Goal: Task Accomplishment & Management: Use online tool/utility

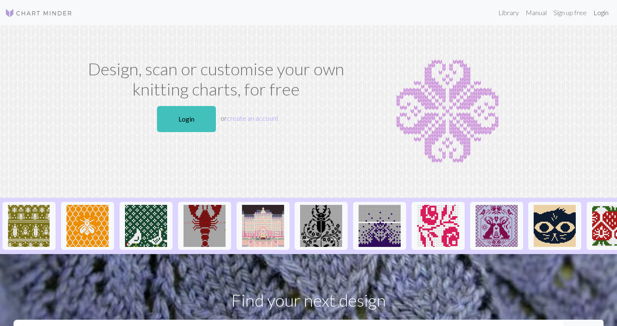
click at [601, 13] on link "Login" at bounding box center [601, 12] width 22 height 17
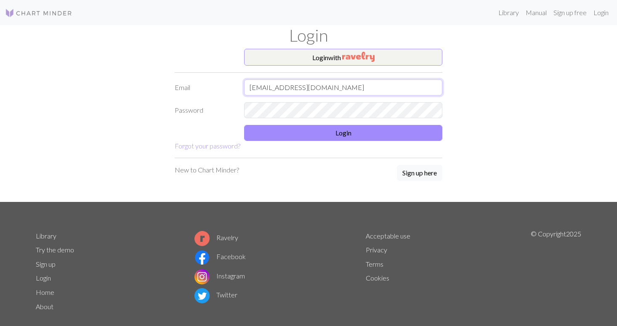
type input "[EMAIL_ADDRESS][DOMAIN_NAME]"
click at [398, 137] on button "Login" at bounding box center [343, 133] width 198 height 16
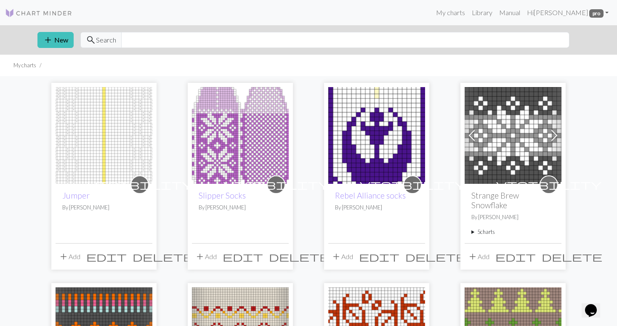
click at [90, 138] on img at bounding box center [104, 135] width 97 height 97
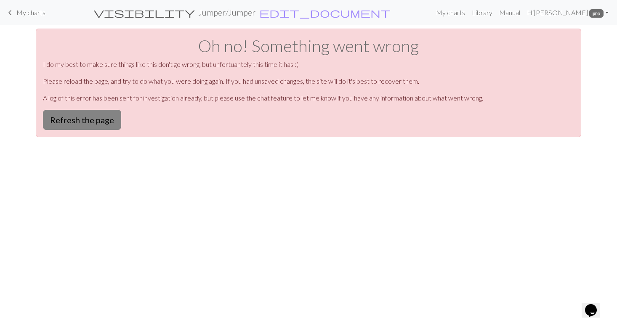
click at [106, 120] on button "Refresh the page" at bounding box center [82, 120] width 78 height 20
click at [107, 125] on button "Refresh the page" at bounding box center [82, 120] width 78 height 20
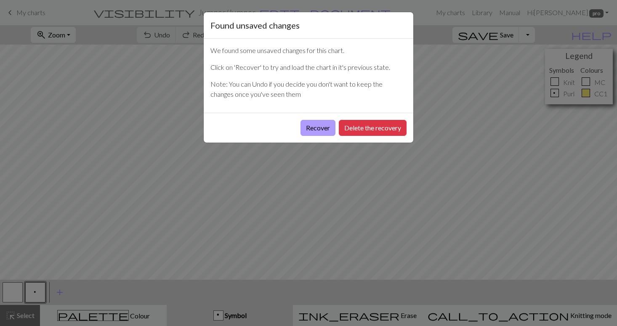
click at [324, 127] on button "Recover" at bounding box center [318, 128] width 35 height 16
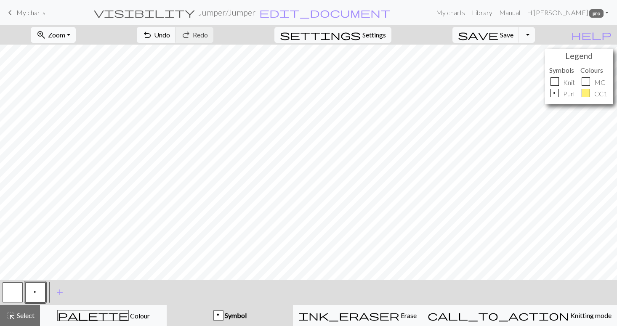
click at [76, 37] on button "zoom_in Zoom Zoom" at bounding box center [53, 35] width 45 height 16
click at [71, 81] on button "Fit height" at bounding box center [64, 80] width 67 height 13
click at [380, 37] on span "Settings" at bounding box center [374, 35] width 24 height 10
select select "aran"
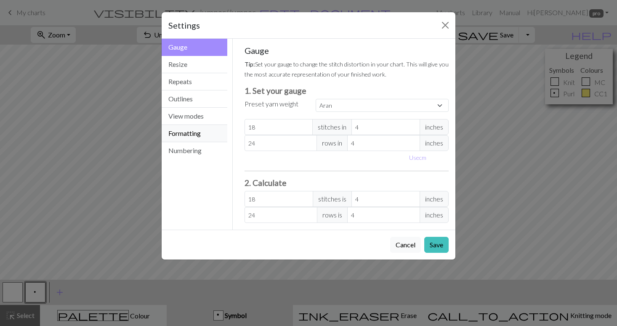
click at [190, 133] on button "Formatting" at bounding box center [195, 133] width 66 height 17
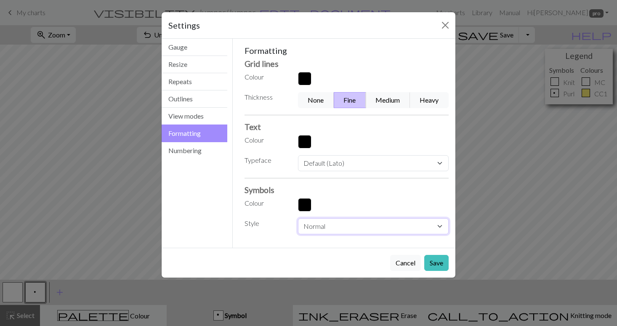
select select "heavy"
click at [436, 263] on button "Save" at bounding box center [436, 263] width 24 height 16
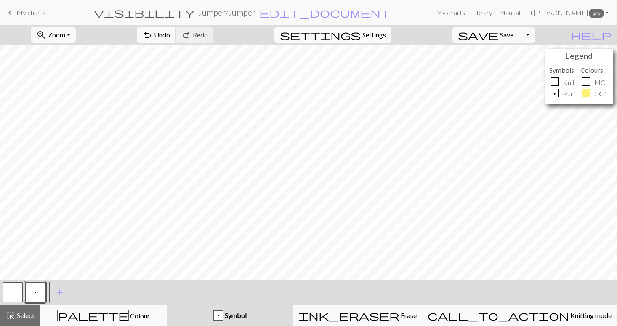
click at [382, 35] on span "Settings" at bounding box center [374, 35] width 24 height 10
select select "heavy"
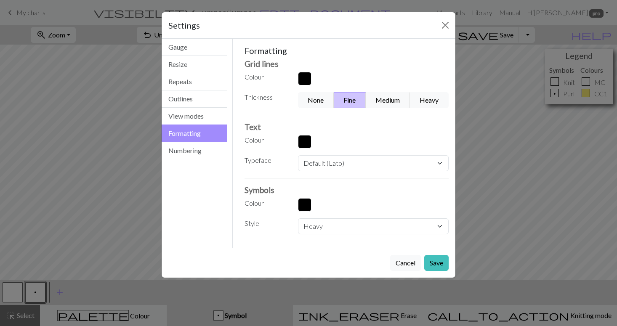
click at [307, 201] on button "button" at bounding box center [304, 204] width 13 height 13
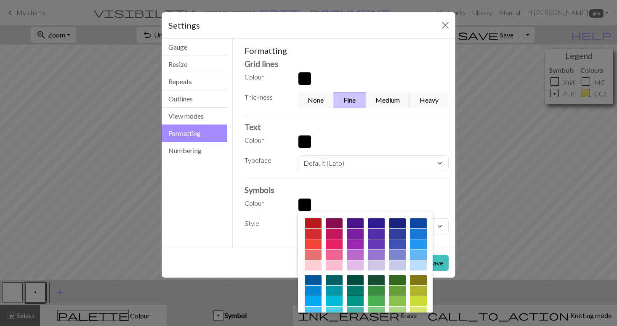
click at [307, 202] on button "button" at bounding box center [304, 204] width 13 height 13
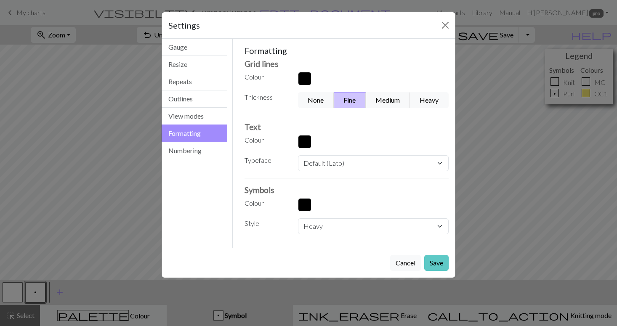
click at [436, 263] on button "Save" at bounding box center [436, 263] width 24 height 16
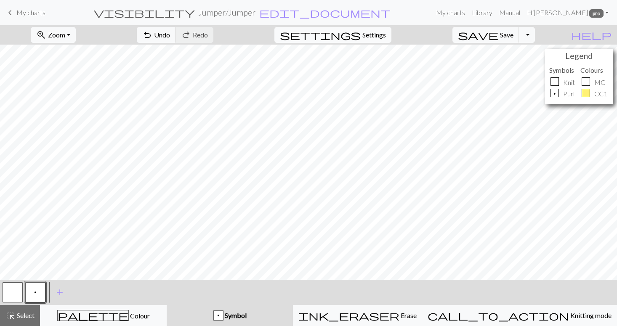
click at [380, 35] on span "Settings" at bounding box center [374, 35] width 24 height 10
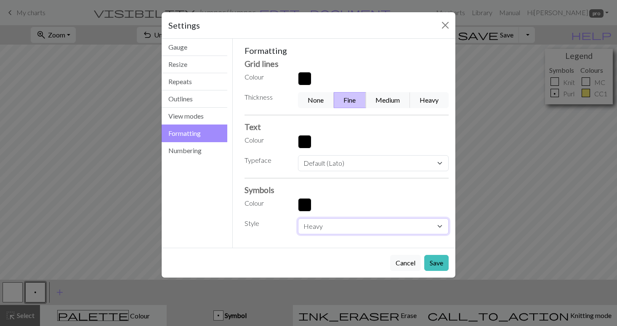
select select "normal"
click at [436, 264] on button "Save" at bounding box center [436, 263] width 24 height 16
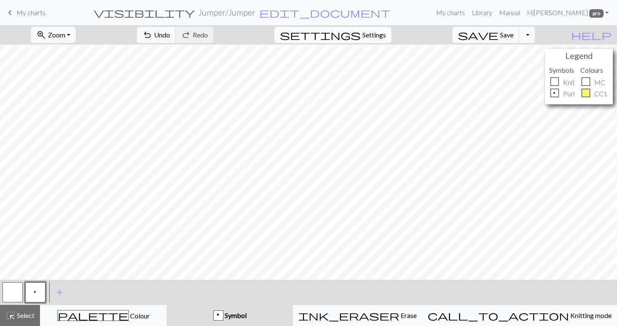
click at [379, 35] on span "Settings" at bounding box center [374, 35] width 24 height 10
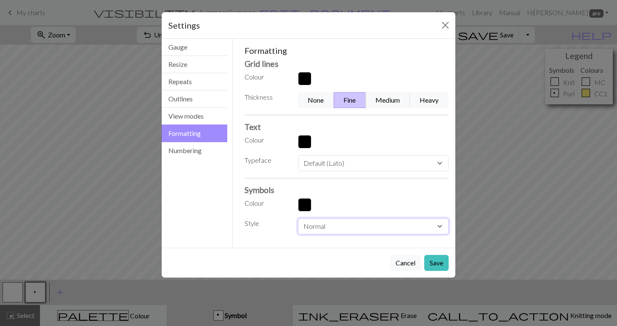
select select "heavy"
click at [436, 263] on button "Save" at bounding box center [436, 263] width 24 height 16
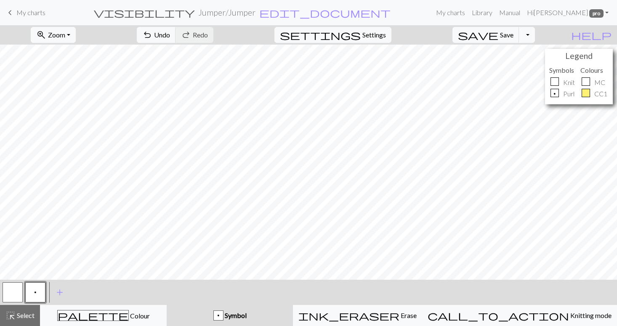
click at [15, 294] on button "button" at bounding box center [13, 292] width 20 height 20
click at [23, 315] on span "Select" at bounding box center [25, 315] width 19 height 8
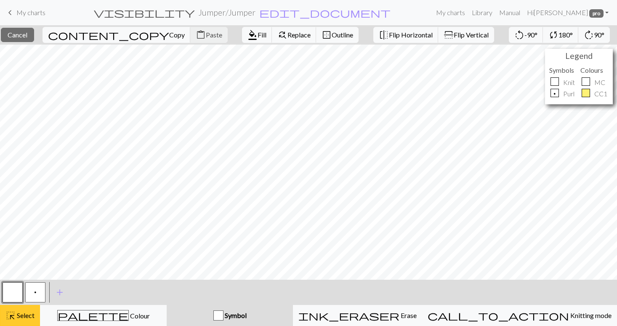
click at [26, 321] on button "highlight_alt Select Select" at bounding box center [20, 315] width 40 height 21
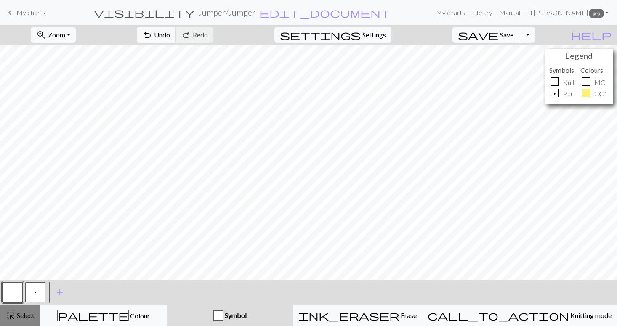
click at [26, 320] on div "highlight_alt Select Select" at bounding box center [19, 316] width 29 height 10
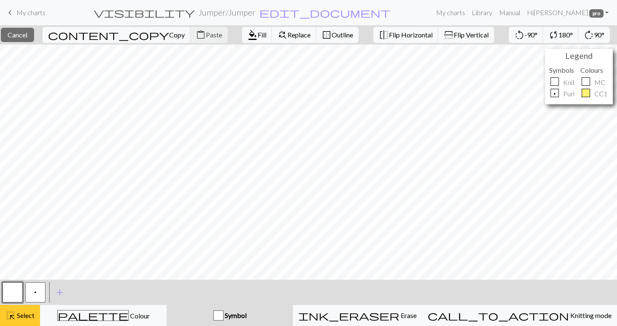
click at [30, 311] on div "highlight_alt Select Select" at bounding box center [19, 316] width 29 height 10
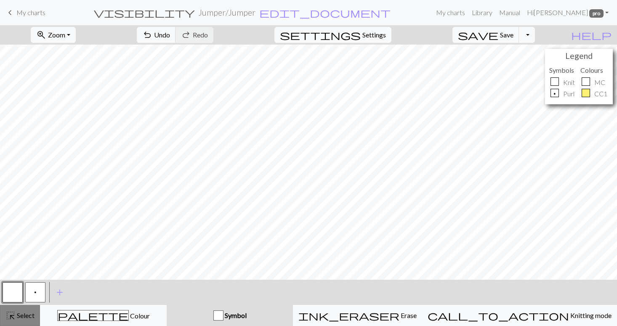
click at [30, 311] on div "highlight_alt Select Select" at bounding box center [19, 316] width 29 height 10
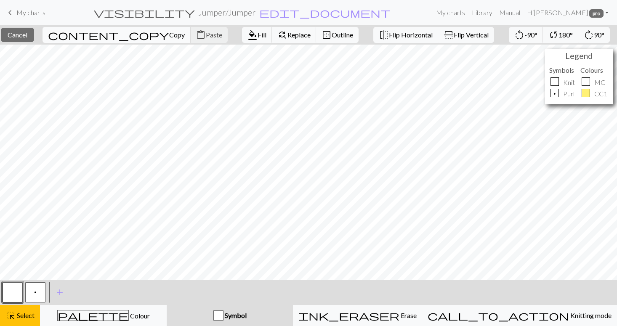
click at [169, 35] on span "Copy" at bounding box center [177, 35] width 16 height 8
click at [24, 316] on span "Select" at bounding box center [25, 315] width 19 height 8
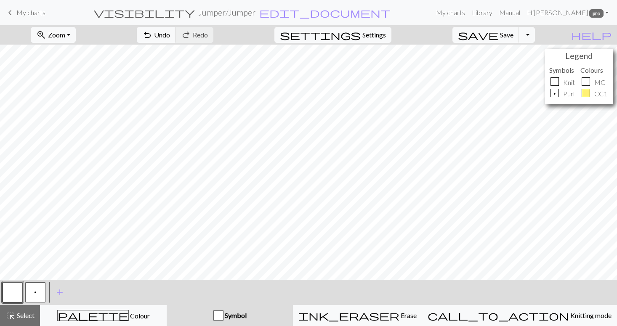
click at [14, 293] on button "button" at bounding box center [13, 292] width 20 height 20
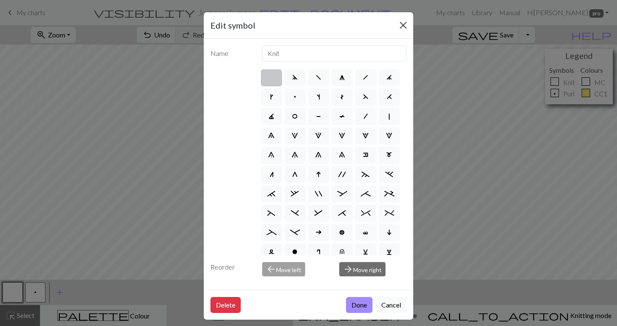
click at [404, 23] on button "Close" at bounding box center [403, 25] width 13 height 13
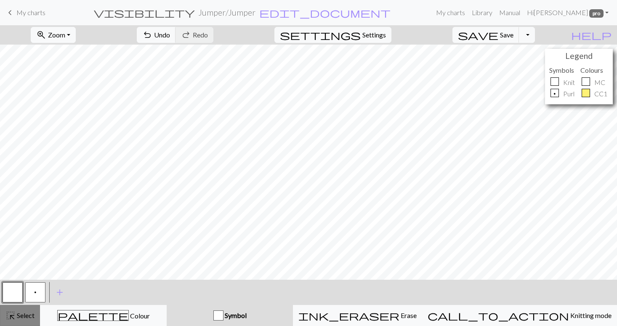
click at [28, 315] on span "Select" at bounding box center [25, 315] width 19 height 8
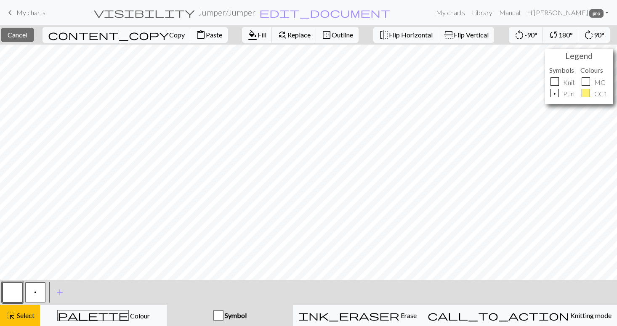
click at [206, 35] on span "Paste" at bounding box center [214, 35] width 16 height 8
click at [26, 314] on span "Select" at bounding box center [25, 315] width 19 height 8
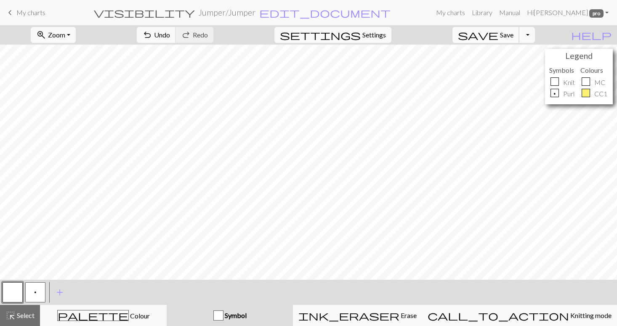
click at [514, 36] on span "Save" at bounding box center [506, 35] width 13 height 8
click at [535, 34] on button "Toggle Dropdown" at bounding box center [527, 35] width 16 height 16
click at [524, 55] on button "file_copy Save a copy" at bounding box center [465, 53] width 139 height 13
click at [37, 294] on span "p" at bounding box center [35, 293] width 4 height 8
click at [11, 288] on button "button" at bounding box center [13, 292] width 20 height 20
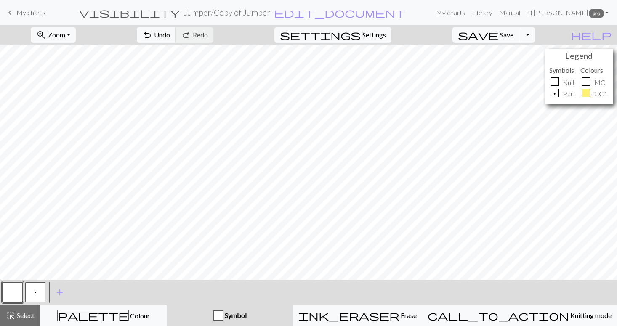
click at [37, 292] on button "p" at bounding box center [35, 292] width 20 height 20
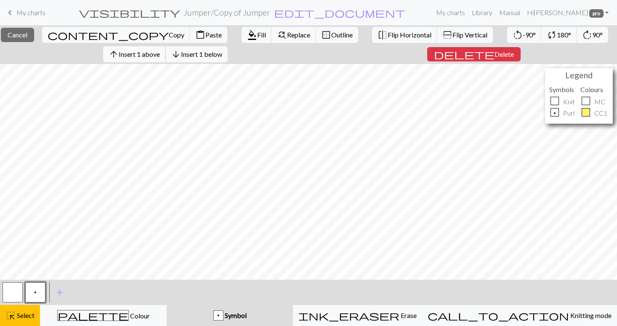
click at [158, 55] on span "Insert 1 above" at bounding box center [139, 54] width 41 height 8
click at [141, 62] on div "close Cancel content_copy Copy content_paste Paste format_color_fill Fill find_…" at bounding box center [308, 175] width 617 height 301
click at [146, 56] on span "Insert 1 above" at bounding box center [139, 54] width 41 height 8
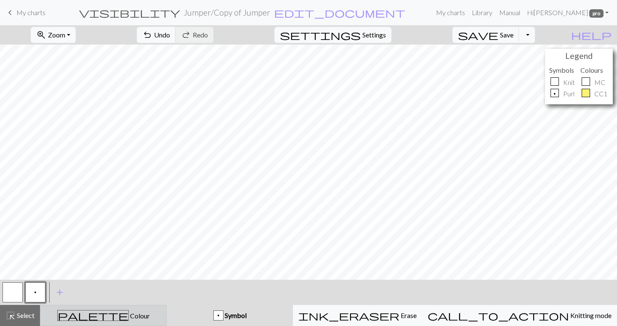
click at [83, 318] on div "palette Colour Colour" at bounding box center [103, 315] width 116 height 11
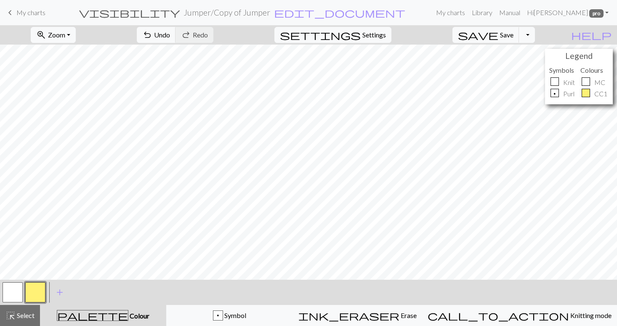
click at [38, 296] on button "button" at bounding box center [35, 292] width 20 height 20
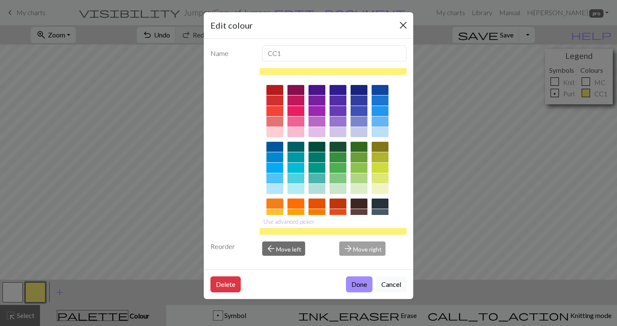
click at [403, 25] on button "Close" at bounding box center [403, 25] width 13 height 13
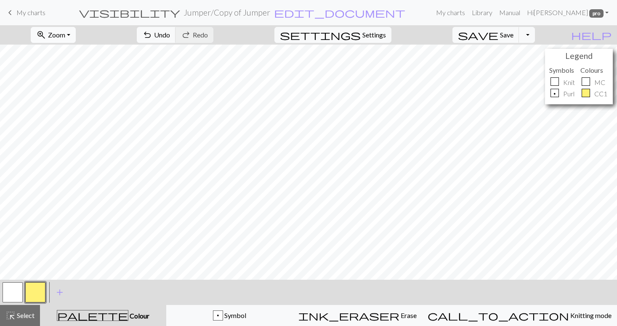
click at [76, 40] on button "zoom_in Zoom Zoom" at bounding box center [53, 35] width 45 height 16
click at [77, 81] on button "Fit height" at bounding box center [64, 80] width 67 height 13
click at [17, 290] on button "button" at bounding box center [13, 292] width 20 height 20
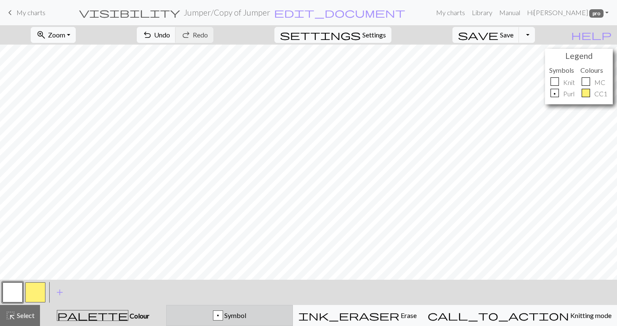
click at [287, 311] on div "p Symbol" at bounding box center [230, 316] width 116 height 10
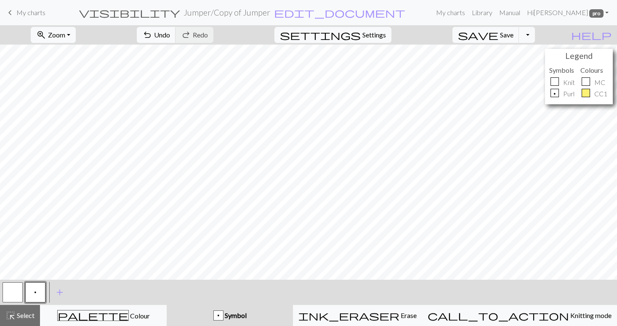
click at [19, 290] on button "button" at bounding box center [13, 292] width 20 height 20
click at [41, 290] on button "p" at bounding box center [35, 292] width 20 height 20
click at [16, 291] on button "button" at bounding box center [13, 292] width 20 height 20
click at [41, 290] on button "p" at bounding box center [35, 292] width 20 height 20
click at [16, 290] on button "button" at bounding box center [13, 292] width 20 height 20
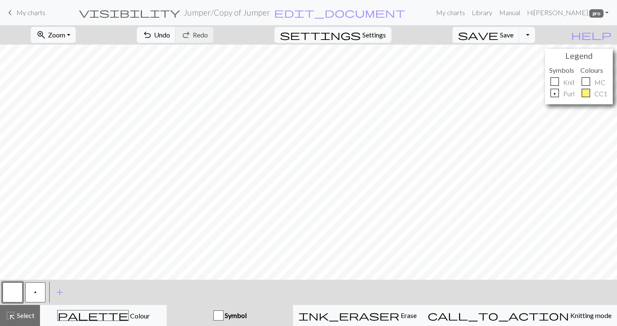
click at [39, 287] on button "p" at bounding box center [35, 292] width 20 height 20
click at [13, 293] on button "button" at bounding box center [13, 292] width 20 height 20
click at [35, 290] on span "p" at bounding box center [35, 293] width 4 height 8
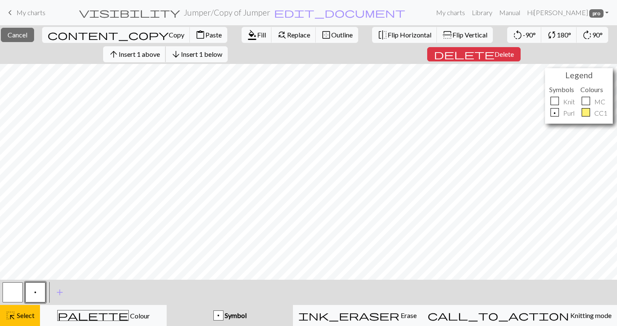
click at [160, 56] on span "Insert 1 above" at bounding box center [139, 54] width 41 height 8
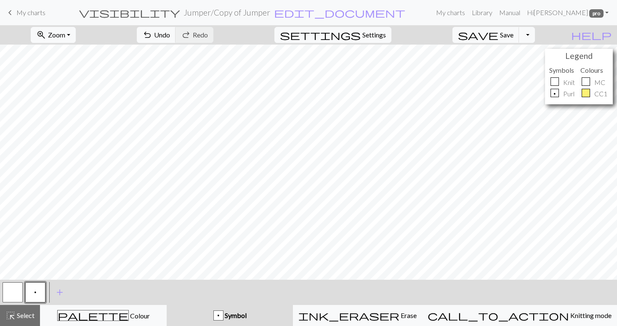
click at [150, 63] on div "zoom_in Zoom Zoom Fit all Fit width Fit height 50% 100% 150% 200% undo Undo Und…" at bounding box center [308, 175] width 617 height 301
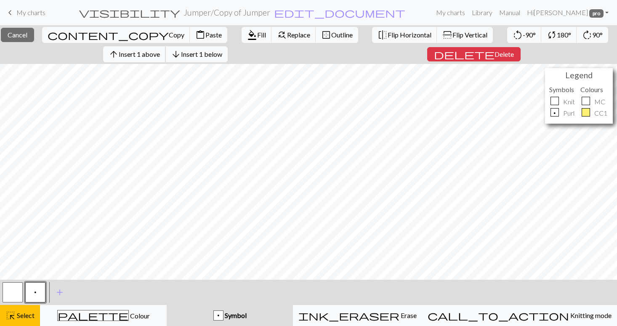
click at [160, 54] on span "Insert 1 above" at bounding box center [139, 54] width 41 height 8
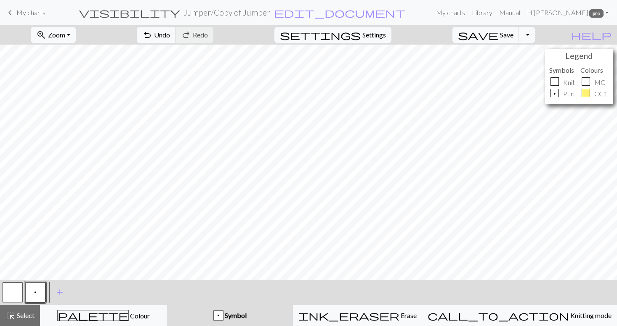
click at [13, 294] on button "button" at bounding box center [13, 292] width 20 height 20
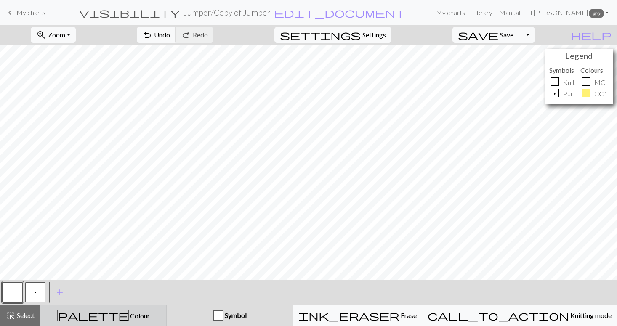
click at [129, 316] on span "Colour" at bounding box center [139, 316] width 21 height 8
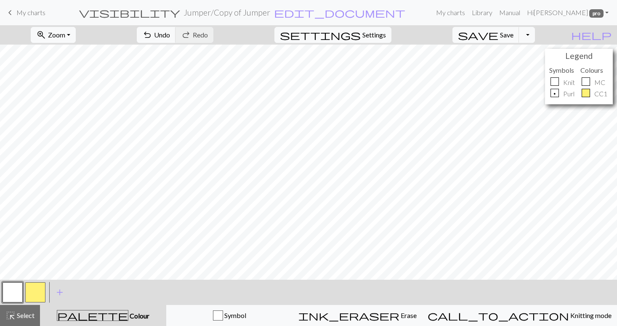
click at [37, 298] on button "button" at bounding box center [35, 292] width 20 height 20
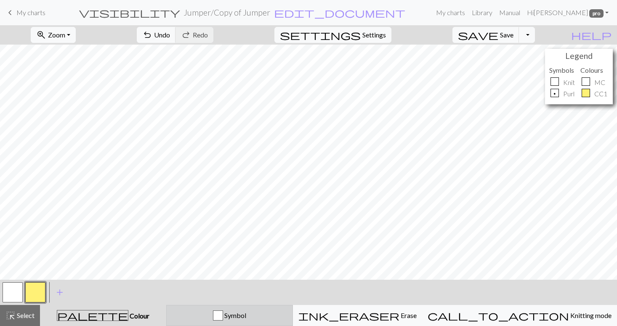
click at [264, 309] on button "Symbol" at bounding box center [229, 315] width 127 height 21
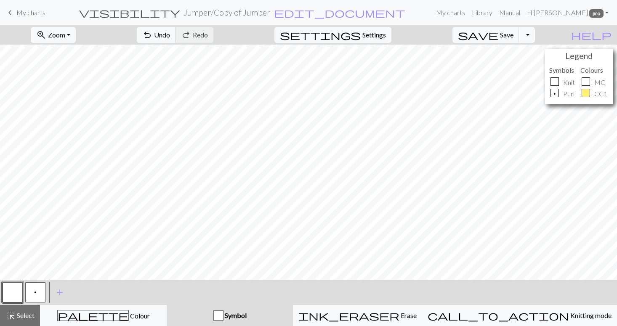
click at [33, 290] on button "p" at bounding box center [35, 292] width 20 height 20
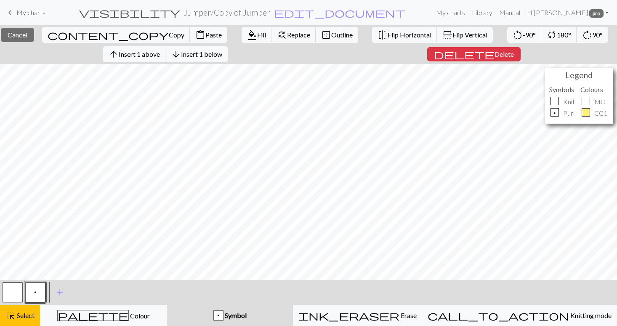
click at [149, 60] on div "close Cancel content_copy Copy content_paste Paste format_color_fill Fill find_…" at bounding box center [308, 175] width 617 height 301
click at [160, 54] on span "Insert 1 above" at bounding box center [139, 54] width 41 height 8
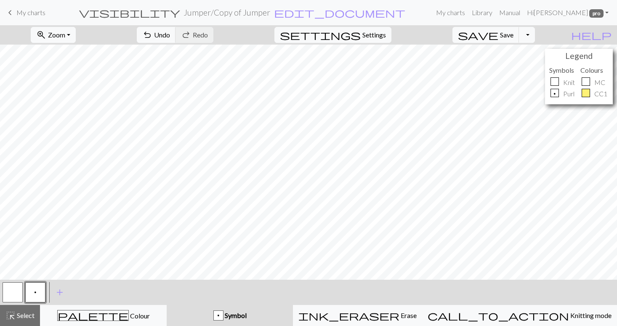
click at [149, 60] on div "zoom_in Zoom Zoom Fit all Fit width Fit height 50% 100% 150% 200% undo Undo Und…" at bounding box center [308, 175] width 617 height 301
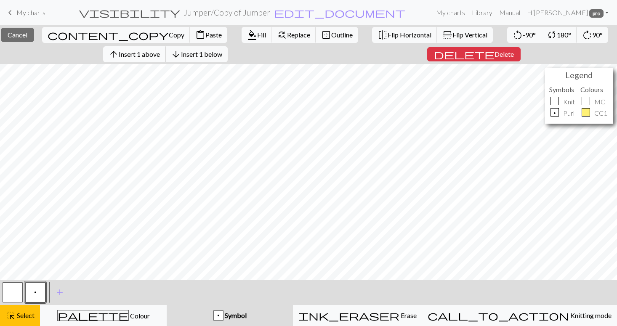
click at [157, 55] on span "Insert 1 above" at bounding box center [139, 54] width 41 height 8
click at [149, 60] on div "close Cancel content_copy Copy content_paste Paste format_color_fill Fill find_…" at bounding box center [308, 175] width 617 height 301
click at [152, 54] on span "Insert 1 above" at bounding box center [139, 54] width 41 height 8
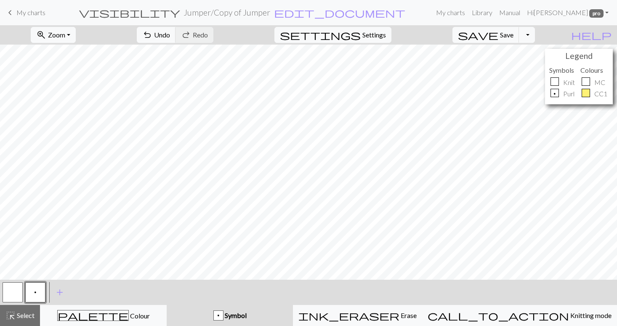
click at [18, 293] on button "button" at bounding box center [13, 292] width 20 height 20
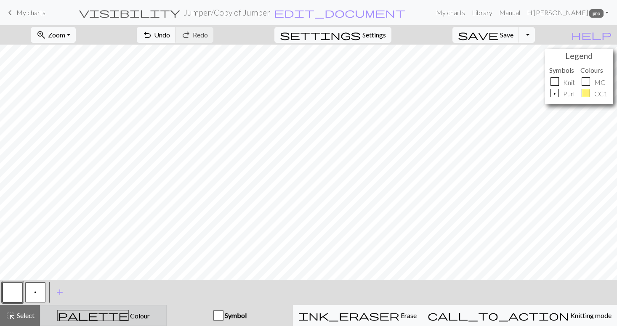
click at [144, 314] on div "palette Colour Colour" at bounding box center [103, 315] width 116 height 11
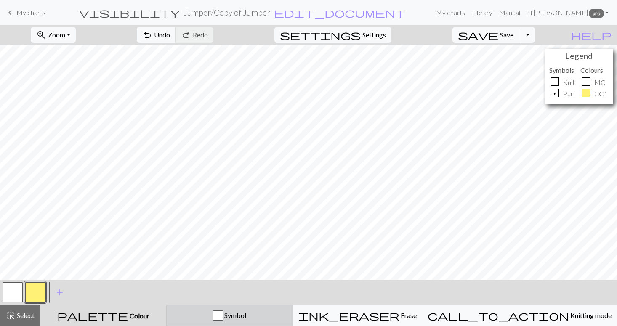
click at [210, 317] on div "Symbol" at bounding box center [230, 316] width 116 height 10
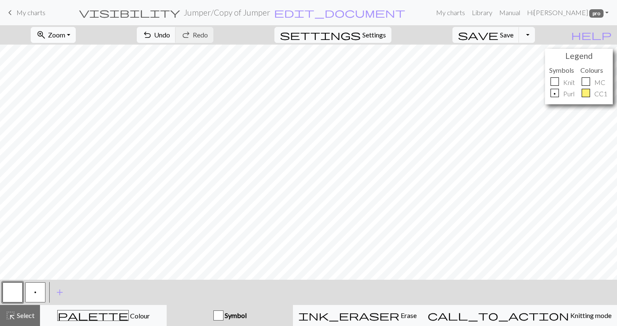
click at [65, 35] on span "Zoom" at bounding box center [56, 35] width 17 height 8
click at [72, 80] on button "Fit height" at bounding box center [64, 80] width 67 height 13
click at [384, 36] on span "Settings" at bounding box center [374, 35] width 24 height 10
select select "aran"
select select "heavy"
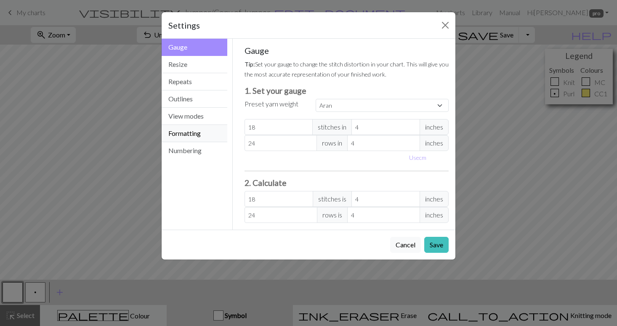
click at [188, 138] on button "Formatting" at bounding box center [195, 133] width 66 height 17
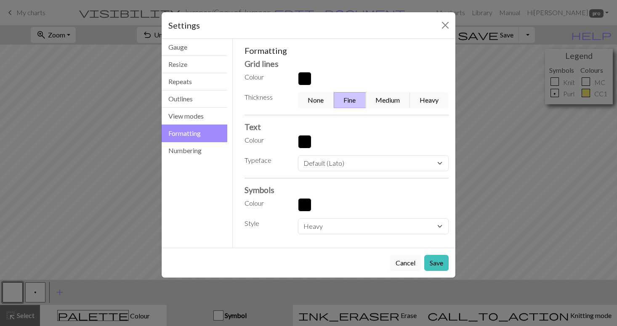
click at [303, 205] on button "button" at bounding box center [304, 204] width 13 height 13
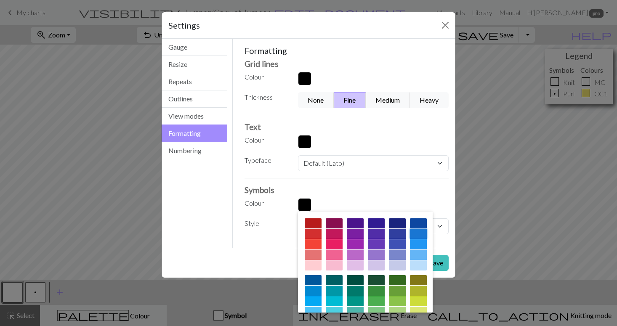
click at [419, 233] on div at bounding box center [418, 234] width 17 height 10
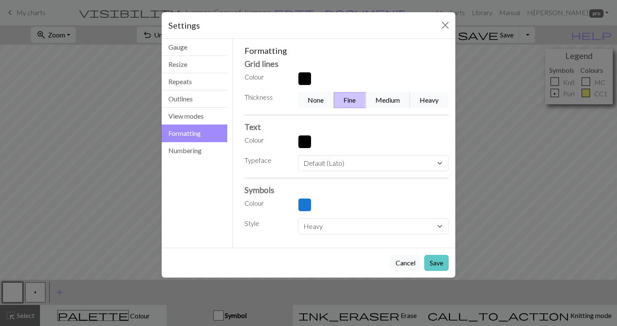
click at [434, 261] on button "Save" at bounding box center [436, 263] width 24 height 16
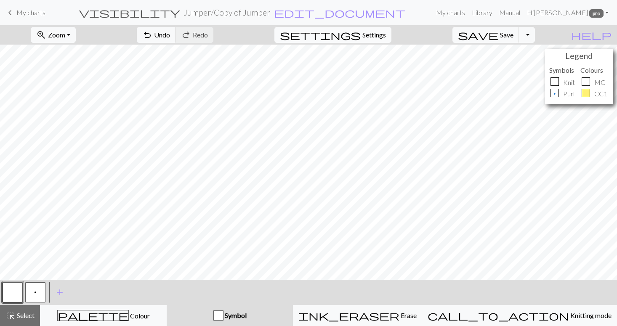
click at [382, 31] on span "Settings" at bounding box center [374, 35] width 24 height 10
select select "heavy"
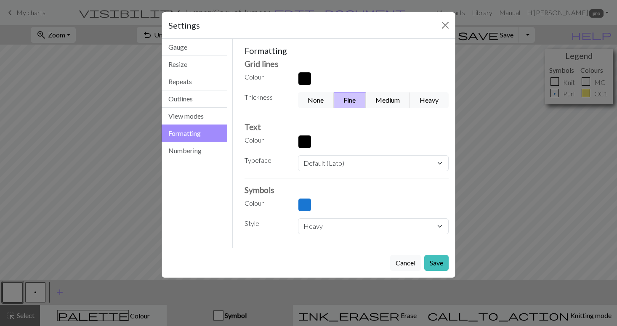
click at [304, 205] on button "button" at bounding box center [304, 204] width 13 height 13
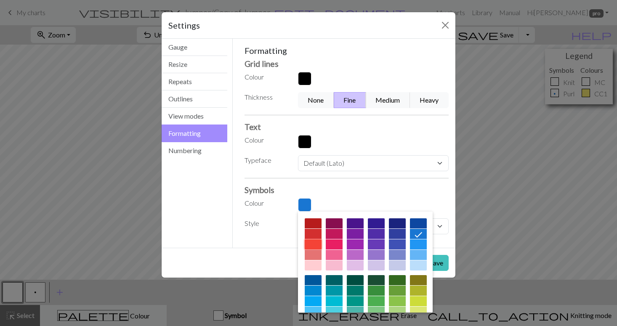
click at [314, 243] on div at bounding box center [313, 245] width 17 height 10
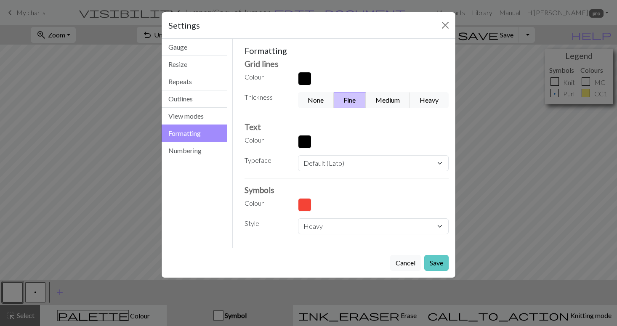
click at [441, 262] on button "Save" at bounding box center [436, 263] width 24 height 16
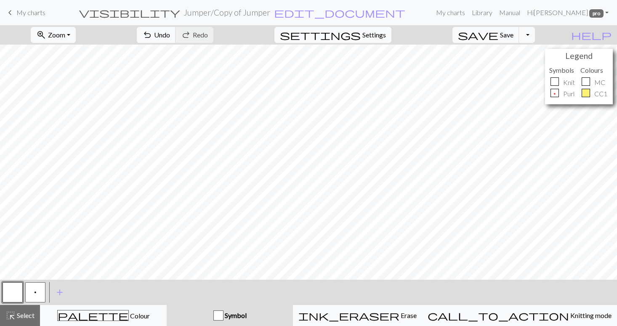
click at [383, 35] on span "Settings" at bounding box center [374, 35] width 24 height 10
select select "heavy"
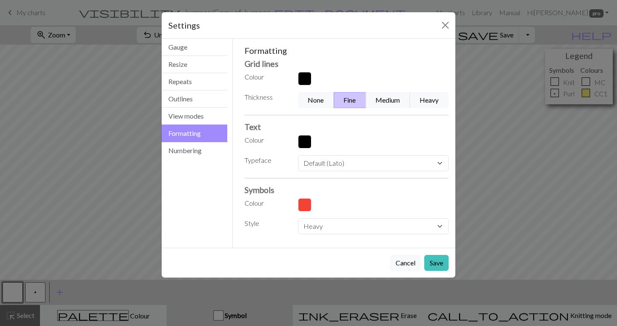
click at [307, 206] on button "button" at bounding box center [304, 204] width 13 height 13
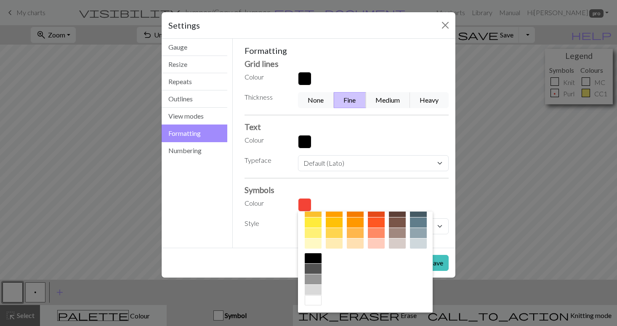
scroll to position [136, 0]
click at [314, 259] on div at bounding box center [313, 258] width 17 height 10
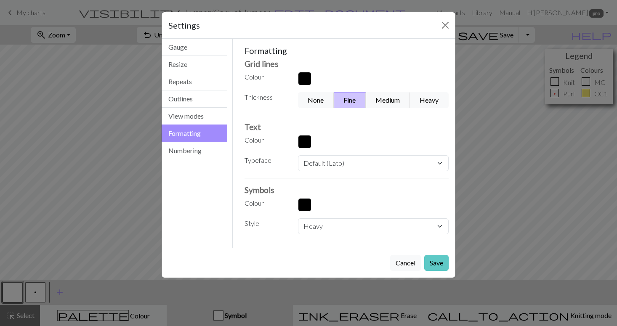
click at [436, 262] on button "Save" at bounding box center [436, 263] width 24 height 16
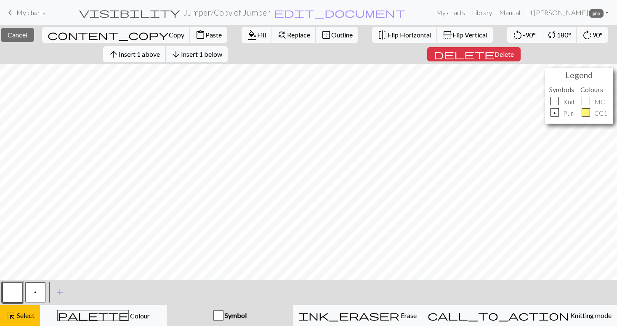
click at [165, 59] on button "arrow_upward Insert 1 above" at bounding box center [134, 54] width 63 height 16
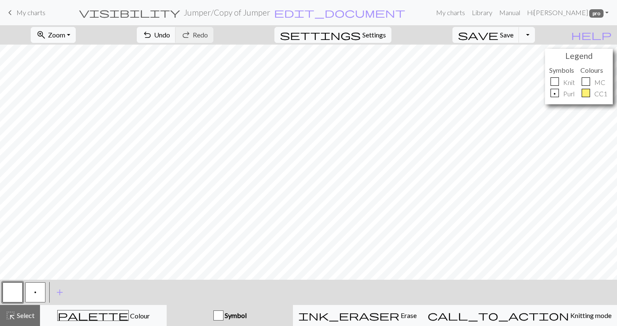
click at [39, 293] on button "p" at bounding box center [35, 292] width 20 height 20
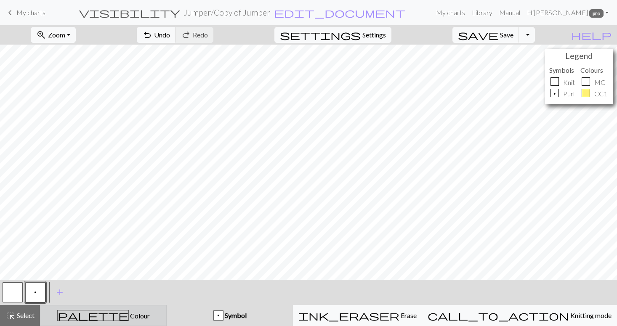
click at [82, 314] on div "palette Colour Colour" at bounding box center [103, 315] width 116 height 11
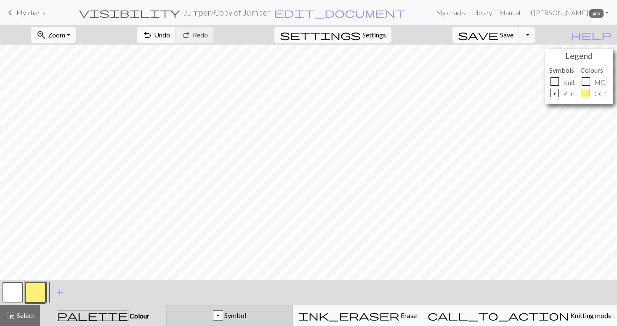
click at [219, 316] on div "p Symbol" at bounding box center [230, 316] width 116 height 10
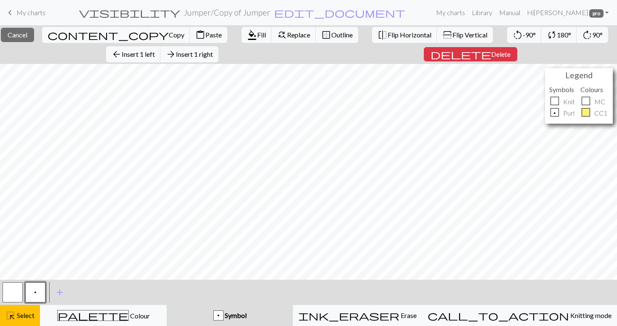
click at [397, 58] on div "close Cancel content_copy Copy content_paste Paste format_color_fill Fill find_…" at bounding box center [308, 175] width 617 height 301
click at [491, 53] on span "Delete" at bounding box center [500, 54] width 19 height 8
